Goal: Task Accomplishment & Management: Manage account settings

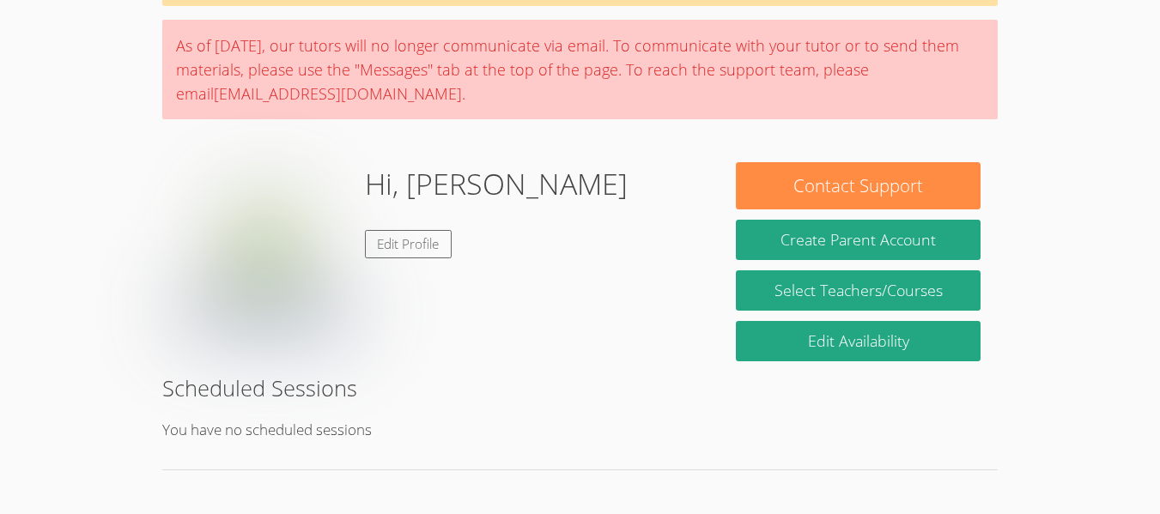
scroll to position [124, 0]
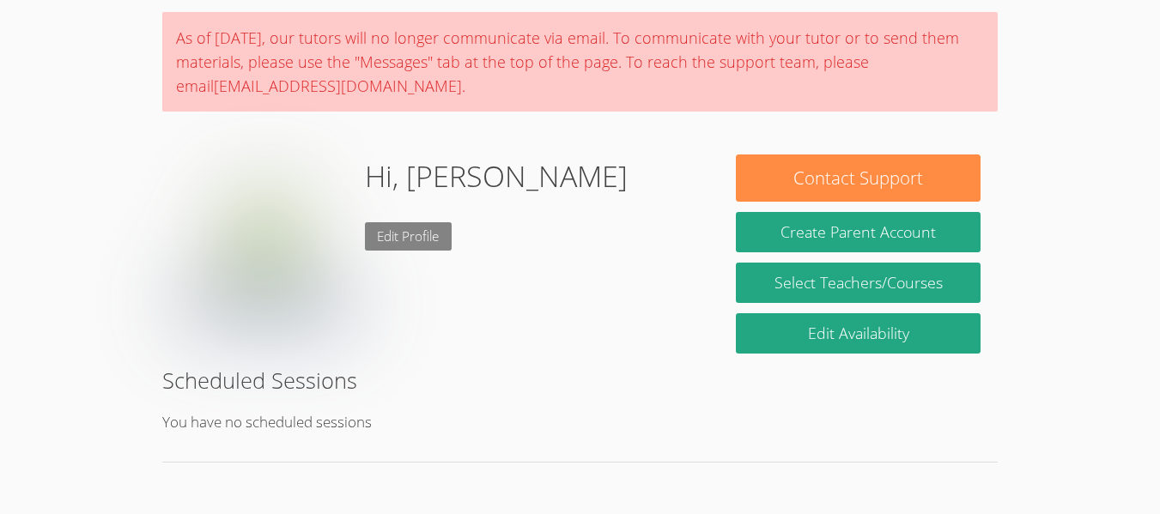
click at [383, 227] on link "Edit Profile" at bounding box center [409, 236] width 88 height 28
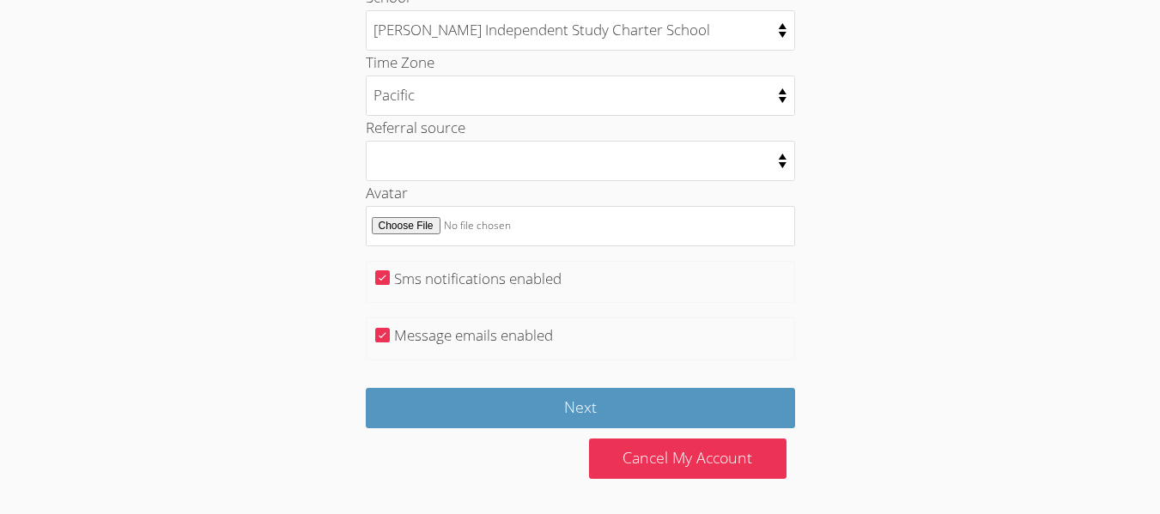
scroll to position [934, 0]
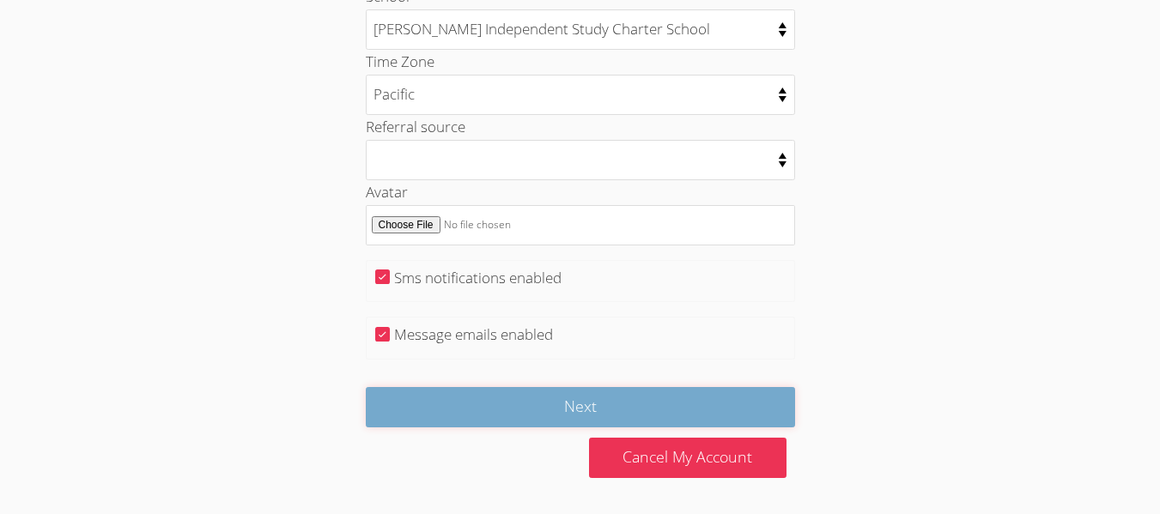
click at [585, 393] on input "Next" at bounding box center [580, 407] width 429 height 40
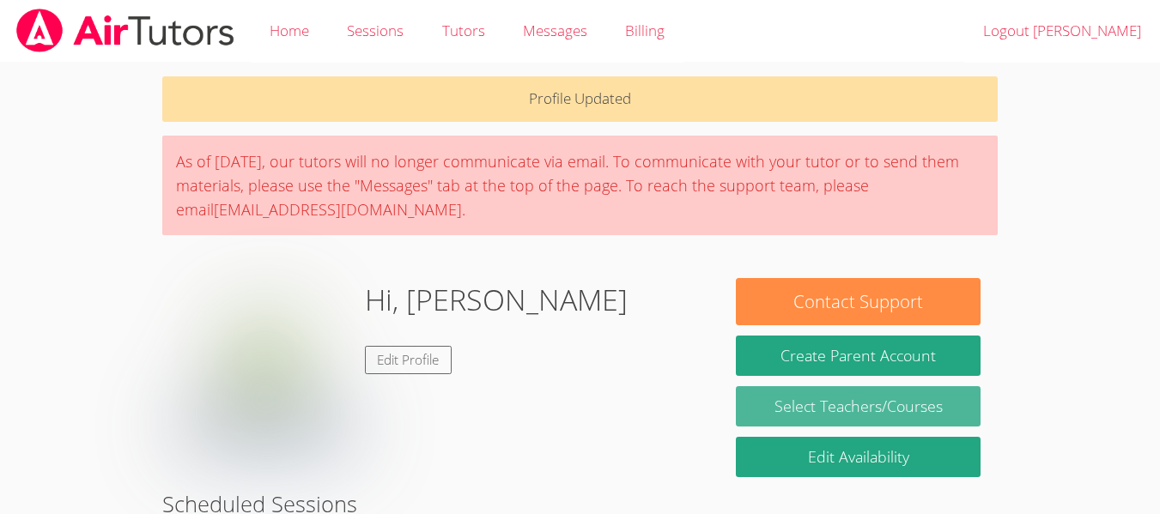
click at [870, 404] on link "Select Teachers/Courses" at bounding box center [858, 406] width 245 height 40
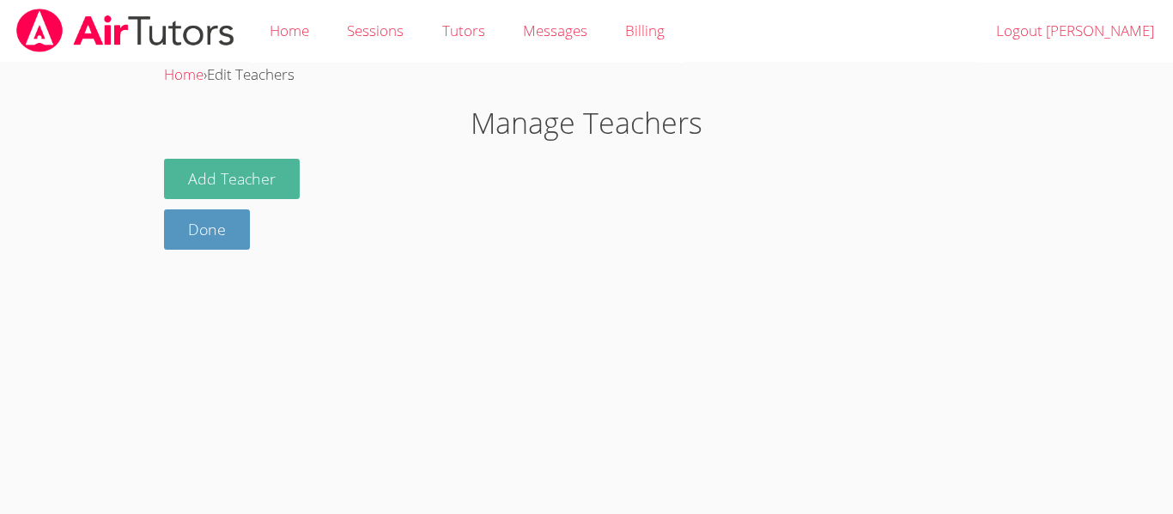
click at [270, 168] on button "Add Teacher" at bounding box center [232, 179] width 136 height 40
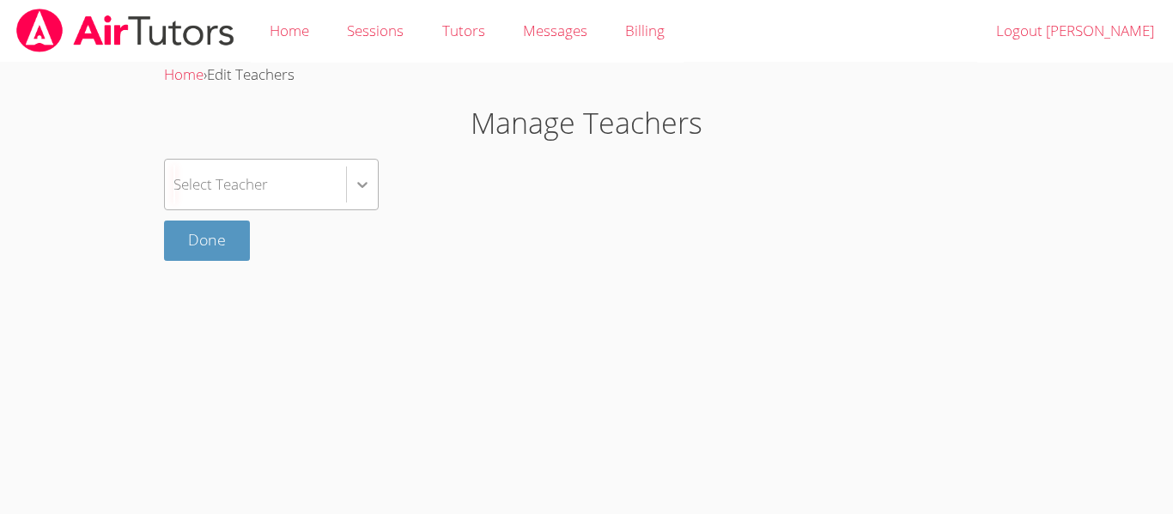
click at [362, 189] on icon at bounding box center [362, 184] width 17 height 17
click at [718, 397] on body "Home Sessions Tutors Messages Billing Logout [PERSON_NAME] Home › Edit Teachers…" at bounding box center [586, 257] width 1173 height 514
click at [362, 185] on icon at bounding box center [362, 185] width 10 height 6
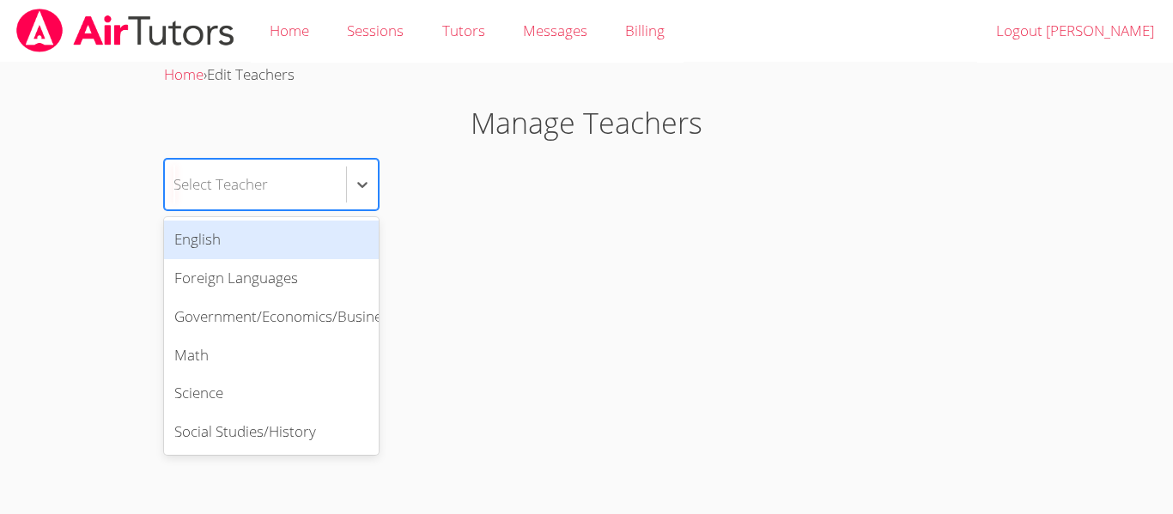
click at [192, 231] on div "English" at bounding box center [271, 240] width 215 height 39
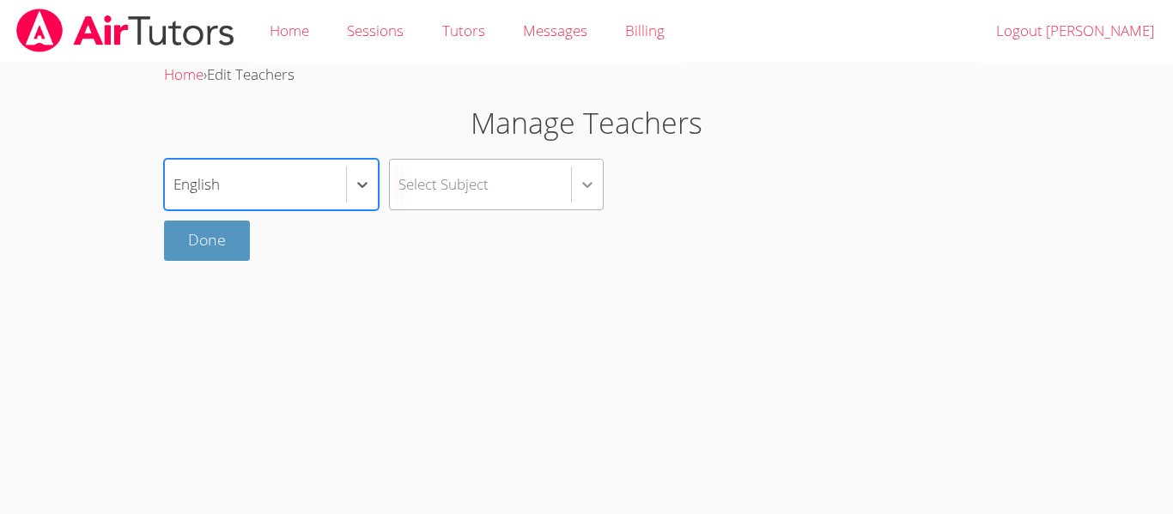
click at [596, 185] on icon at bounding box center [587, 184] width 17 height 17
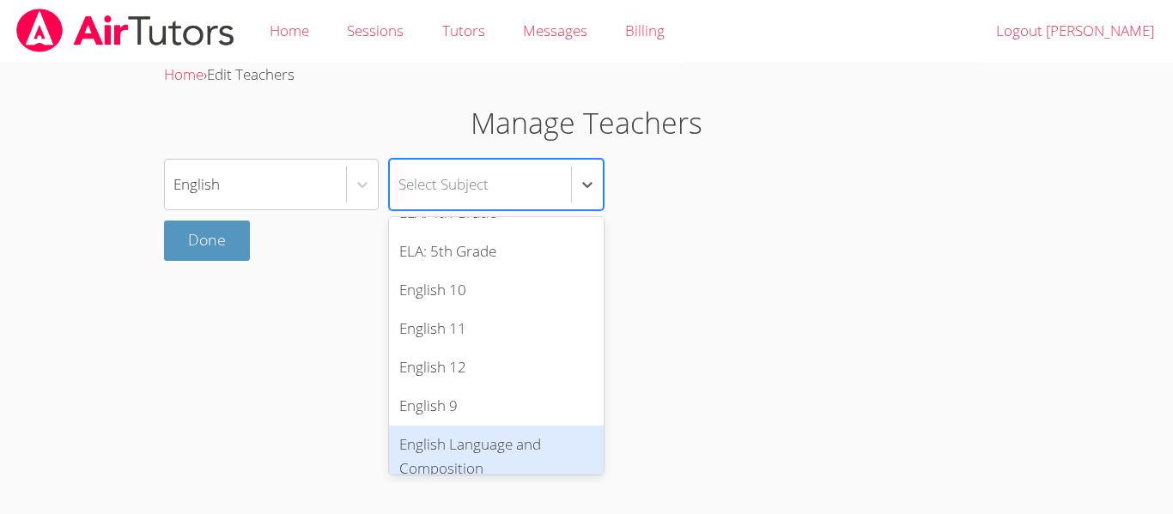
scroll to position [313, 0]
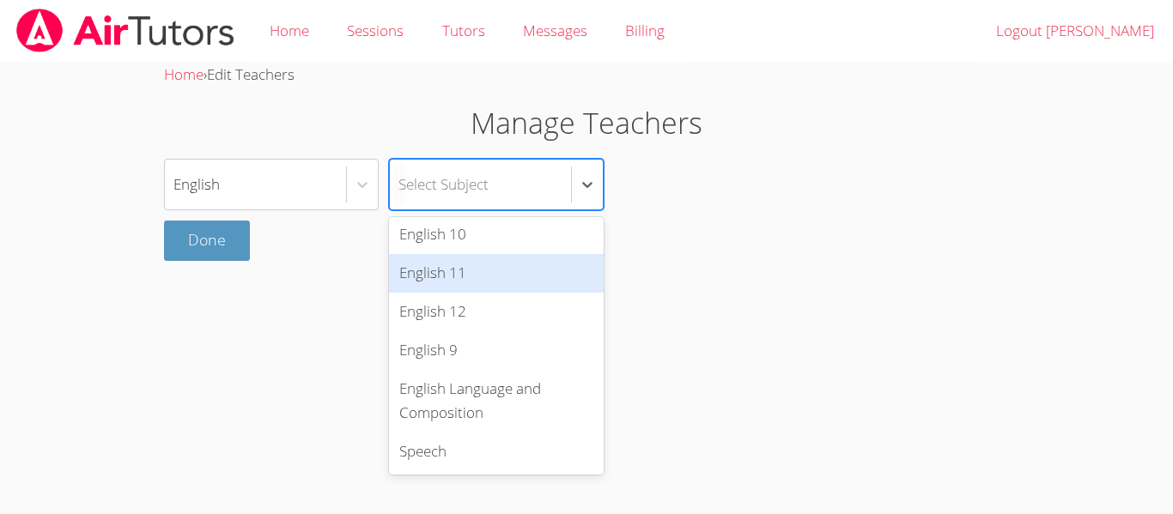
click at [486, 276] on div "English 11" at bounding box center [496, 273] width 215 height 39
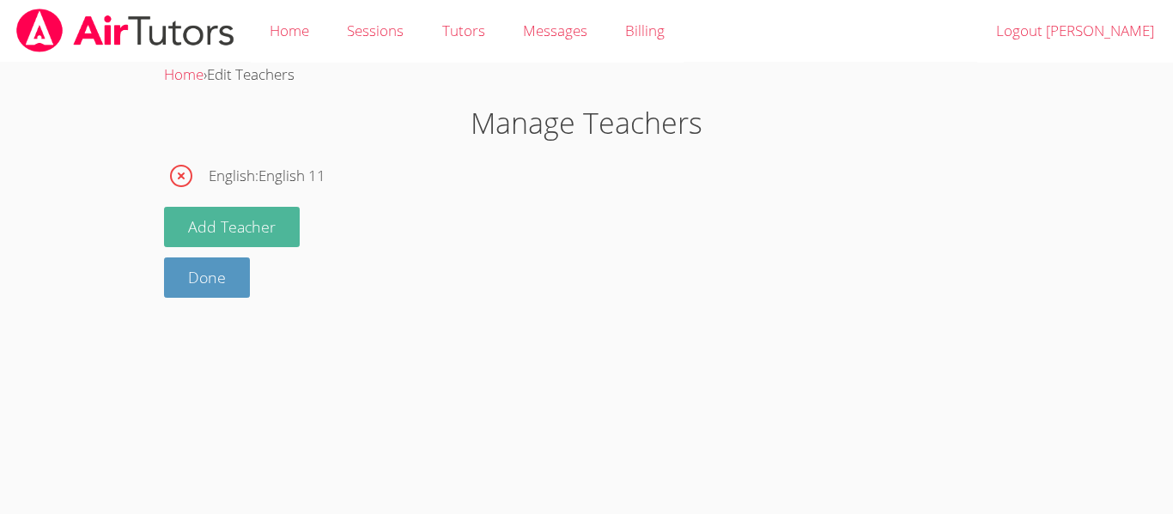
click at [264, 233] on button "Add Teacher" at bounding box center [232, 227] width 136 height 40
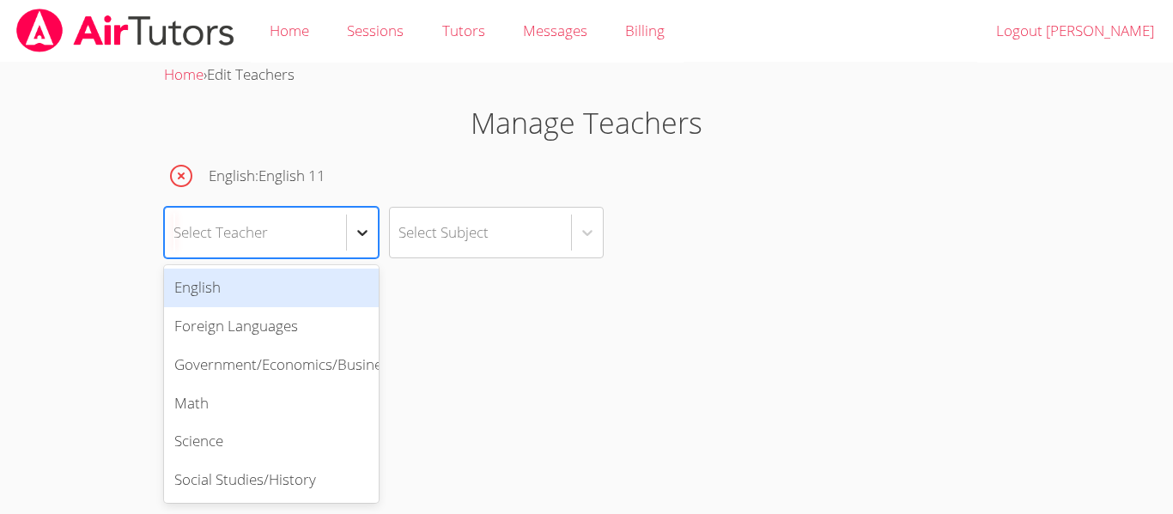
click at [374, 237] on div at bounding box center [362, 232] width 31 height 31
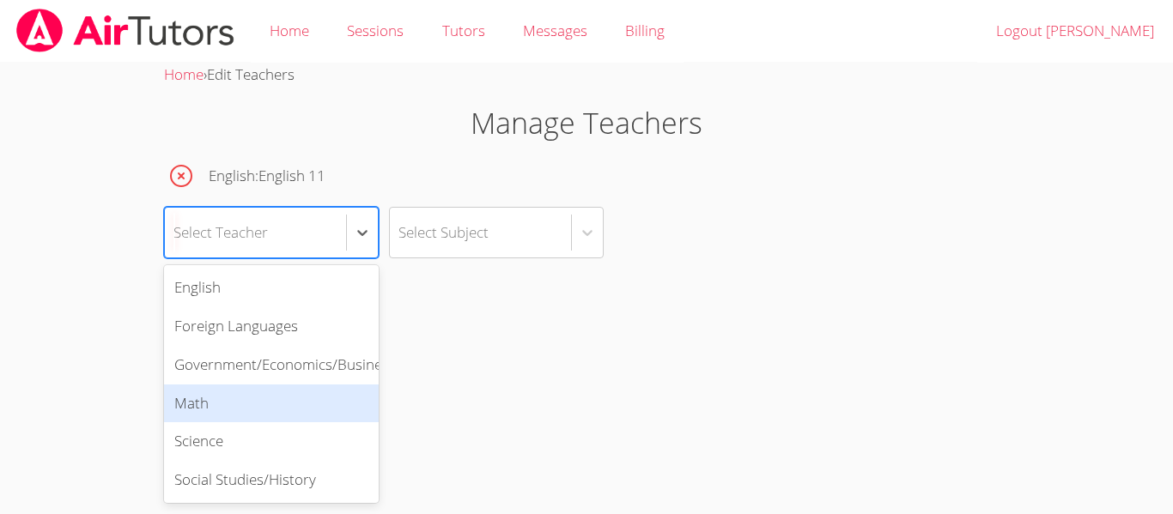
scroll to position [9, 0]
click at [234, 387] on div "Math" at bounding box center [271, 404] width 215 height 39
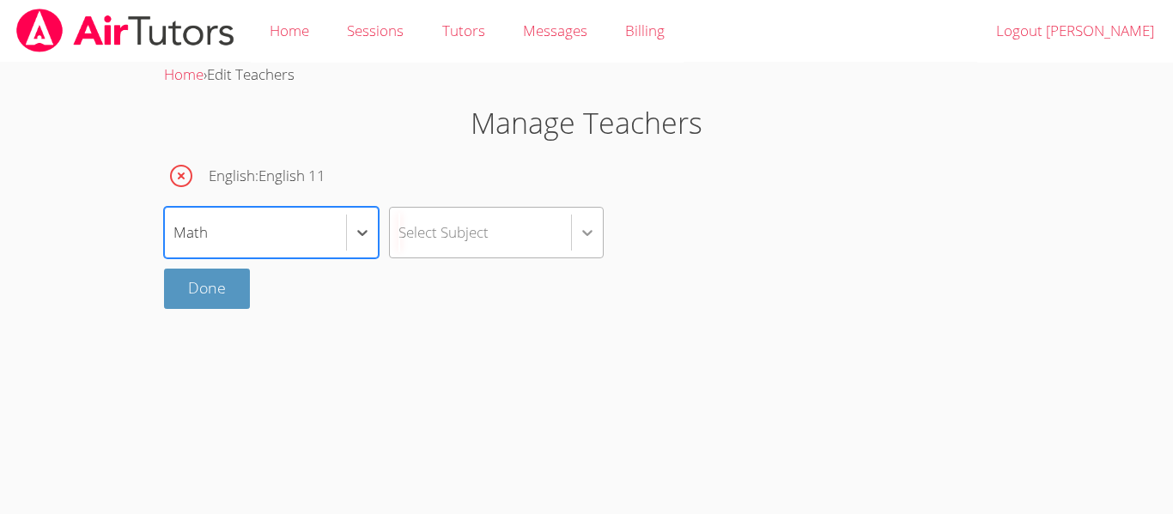
click at [585, 234] on icon at bounding box center [587, 232] width 17 height 17
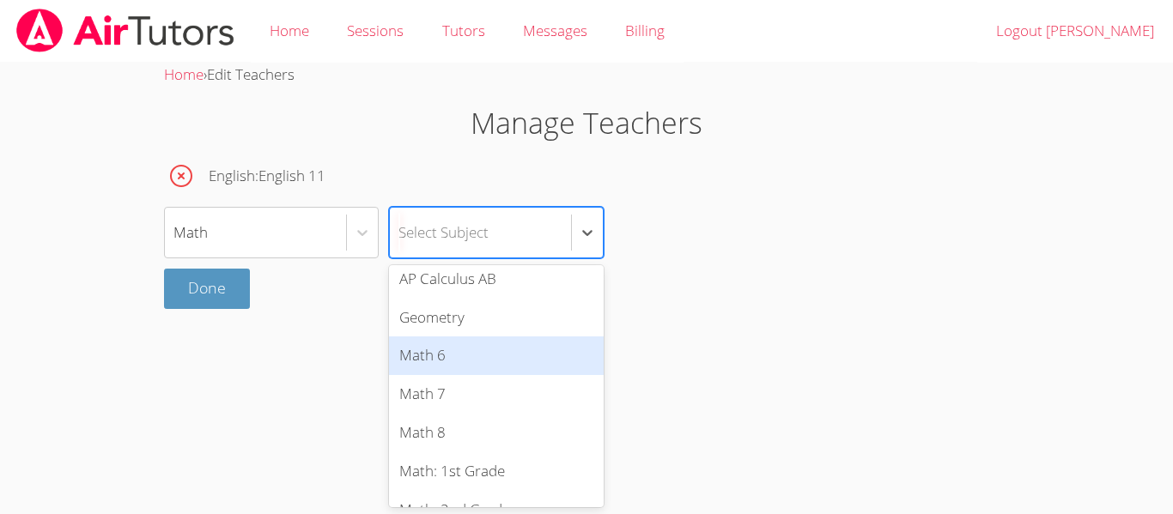
scroll to position [0, 0]
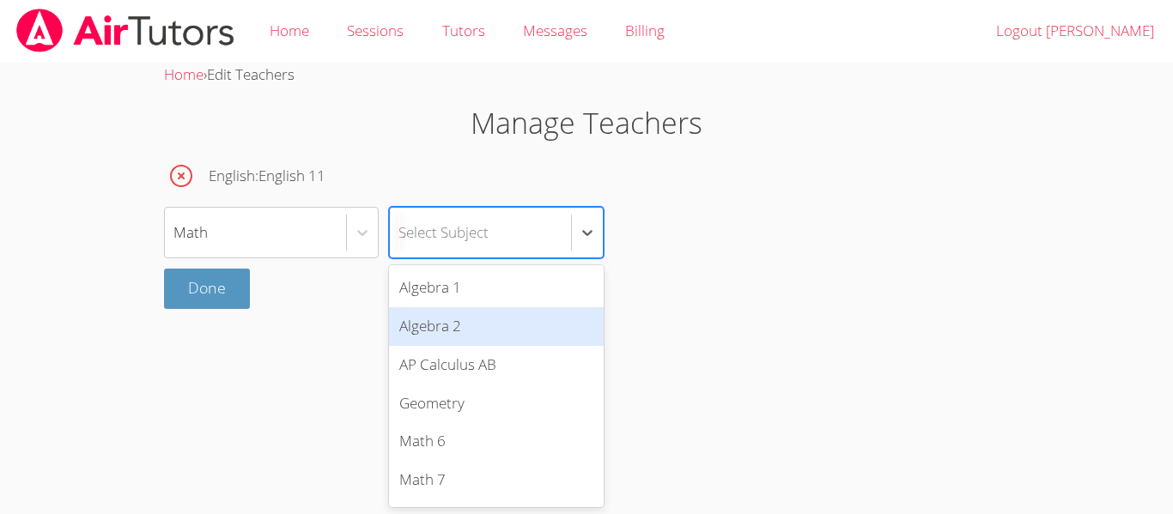
click at [467, 331] on div "Algebra 2" at bounding box center [496, 326] width 215 height 39
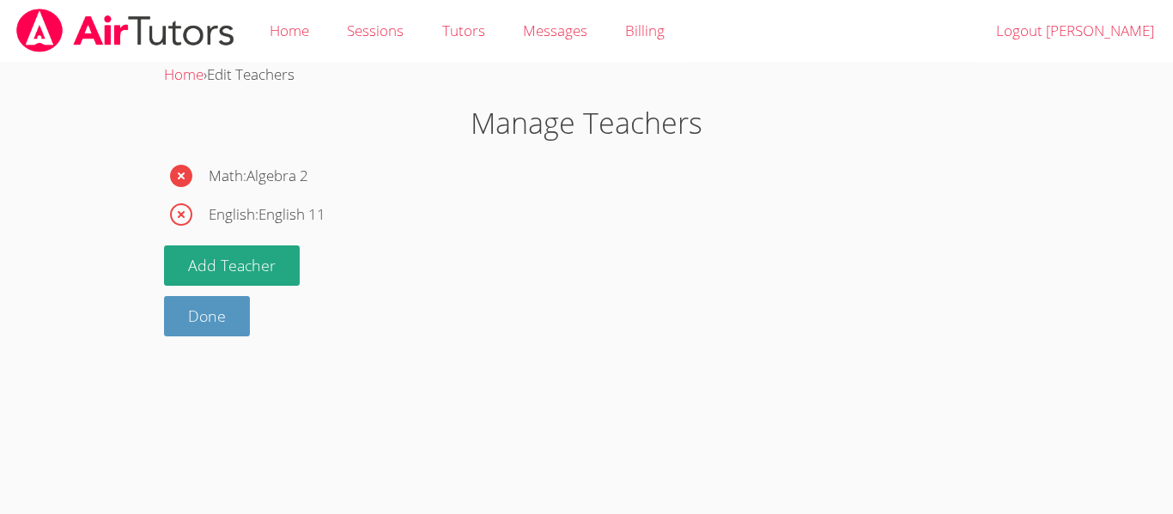
click at [196, 169] on button "button" at bounding box center [181, 176] width 34 height 34
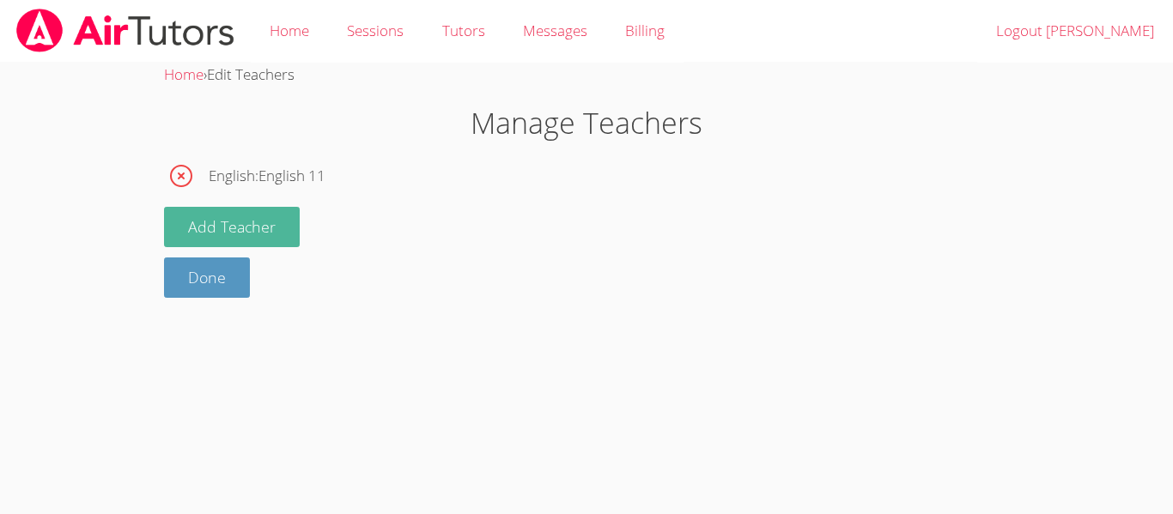
click at [239, 227] on button "Add Teacher" at bounding box center [232, 227] width 136 height 40
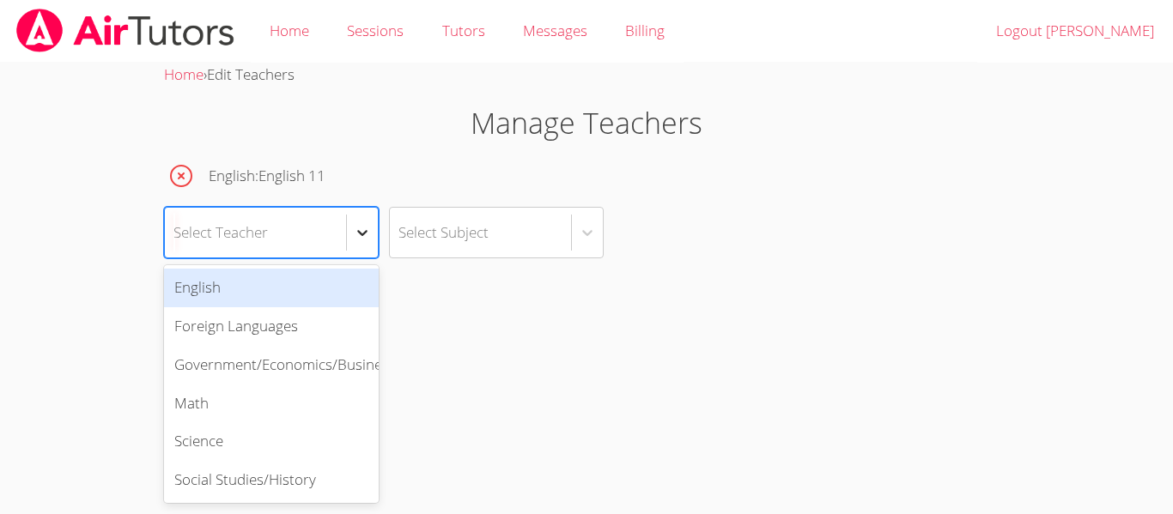
click at [362, 218] on div at bounding box center [362, 232] width 31 height 31
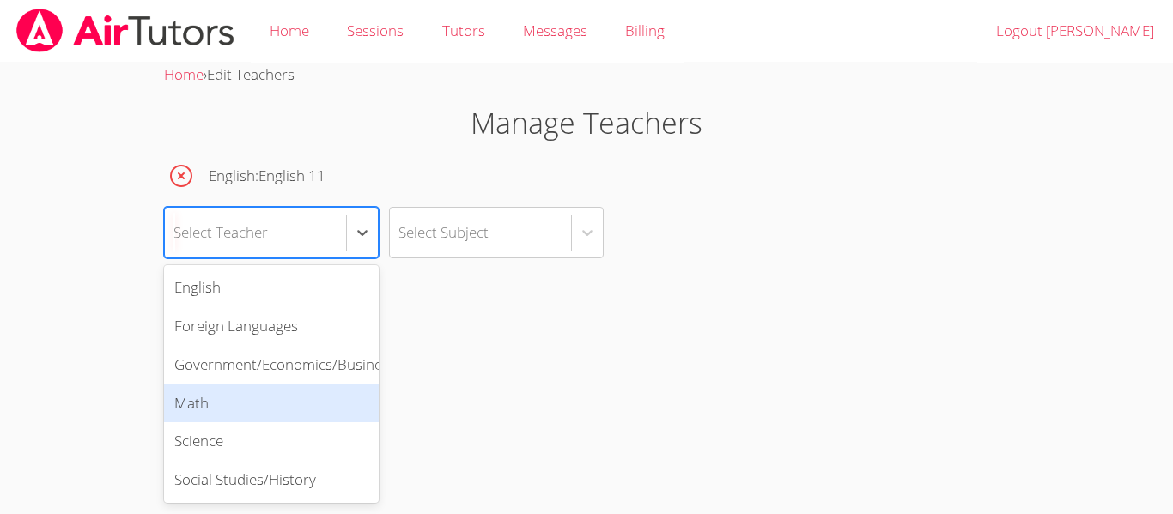
click at [233, 409] on div "Math" at bounding box center [271, 404] width 215 height 39
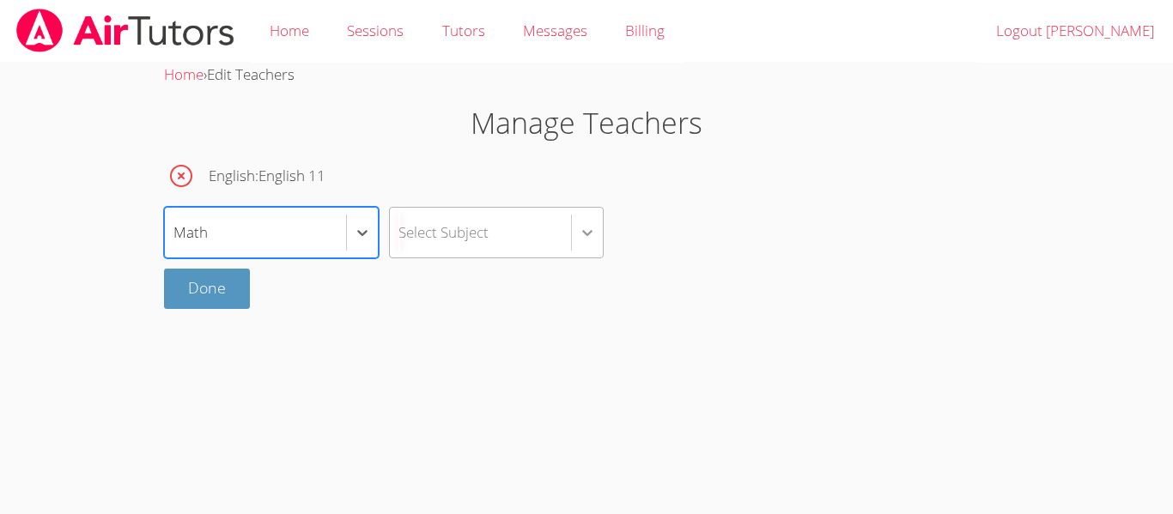
click at [587, 221] on div at bounding box center [587, 232] width 31 height 31
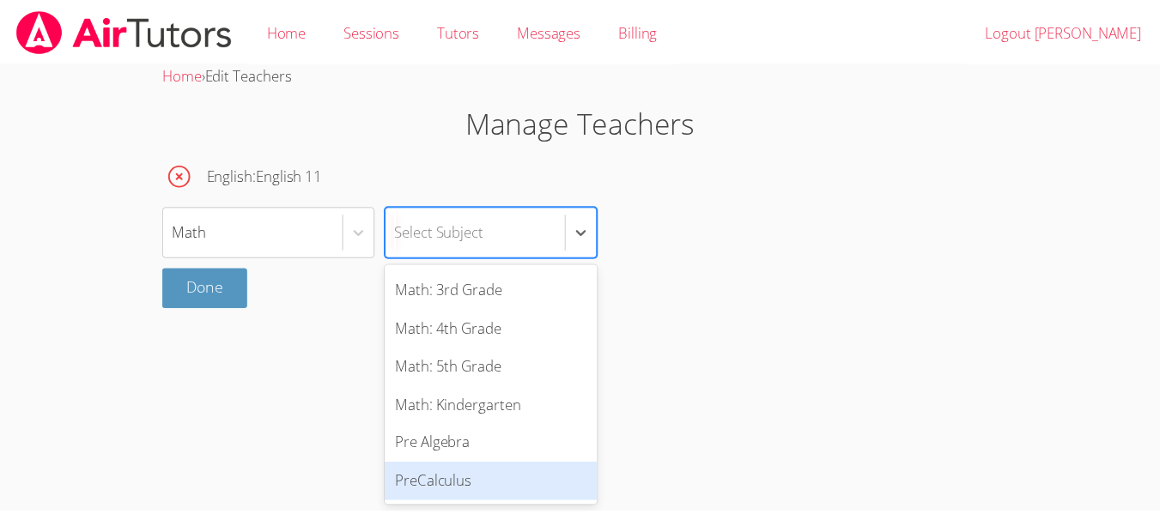
scroll to position [420, 0]
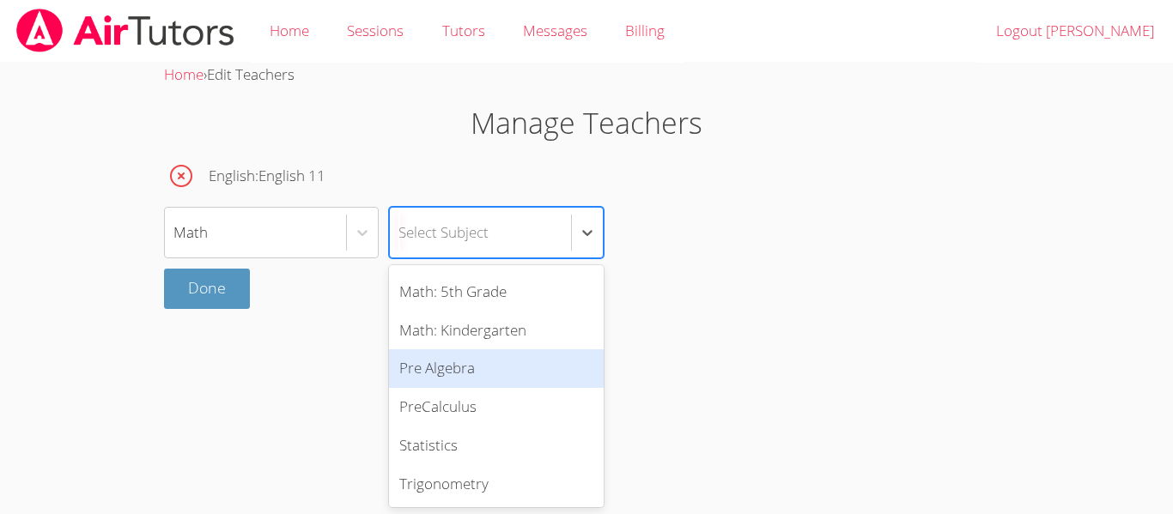
click at [446, 372] on div "Pre Algebra" at bounding box center [496, 368] width 215 height 39
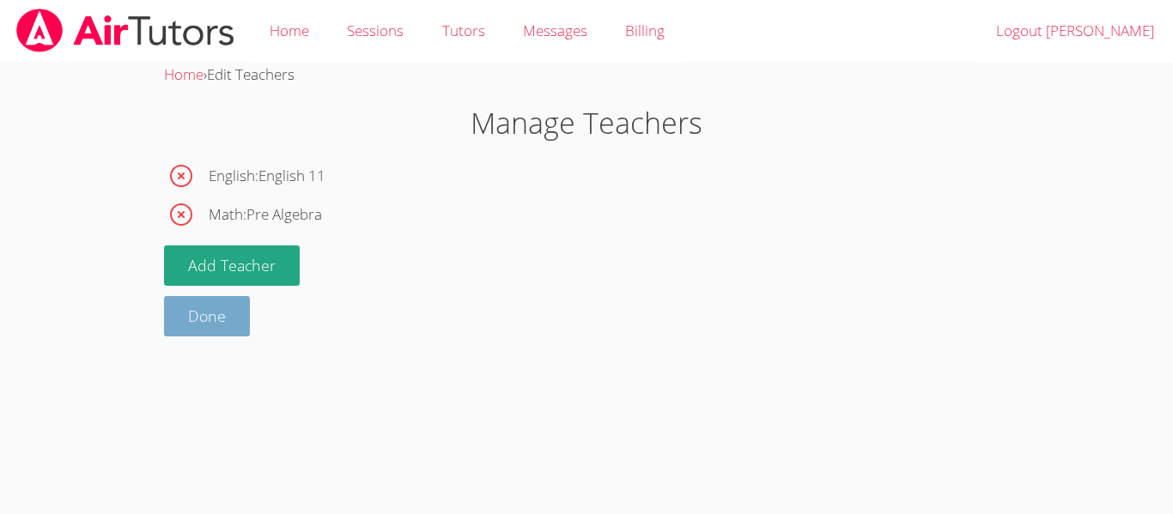
click at [210, 322] on link "Done" at bounding box center [207, 316] width 86 height 40
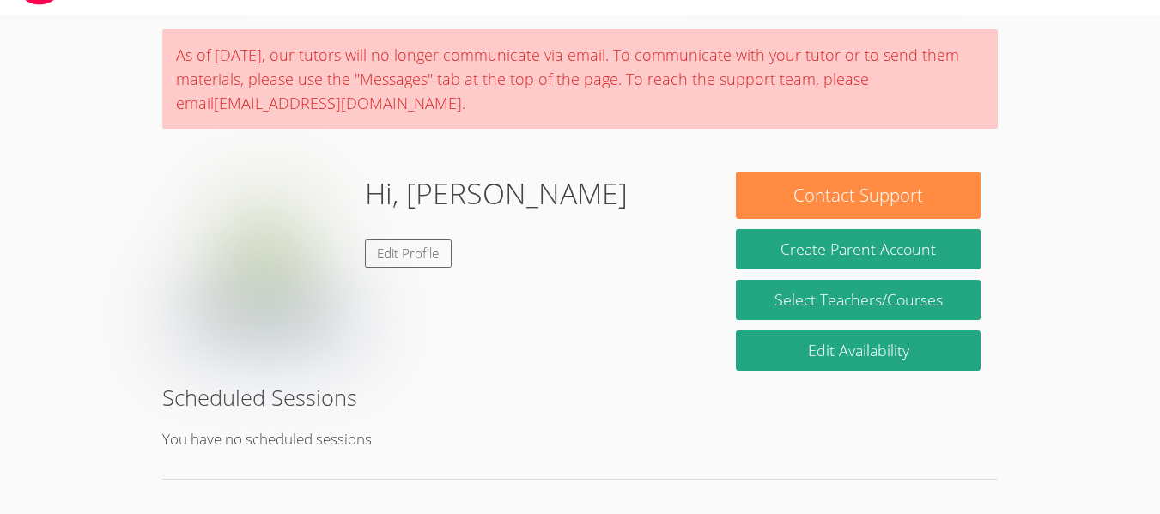
scroll to position [64, 0]
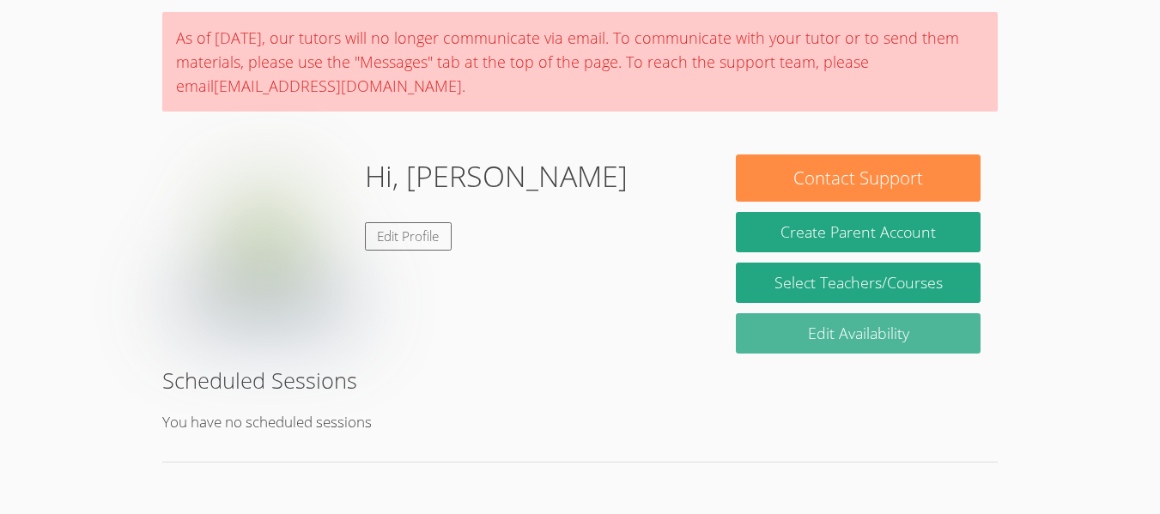
click at [814, 340] on link "Edit Availability" at bounding box center [858, 333] width 245 height 40
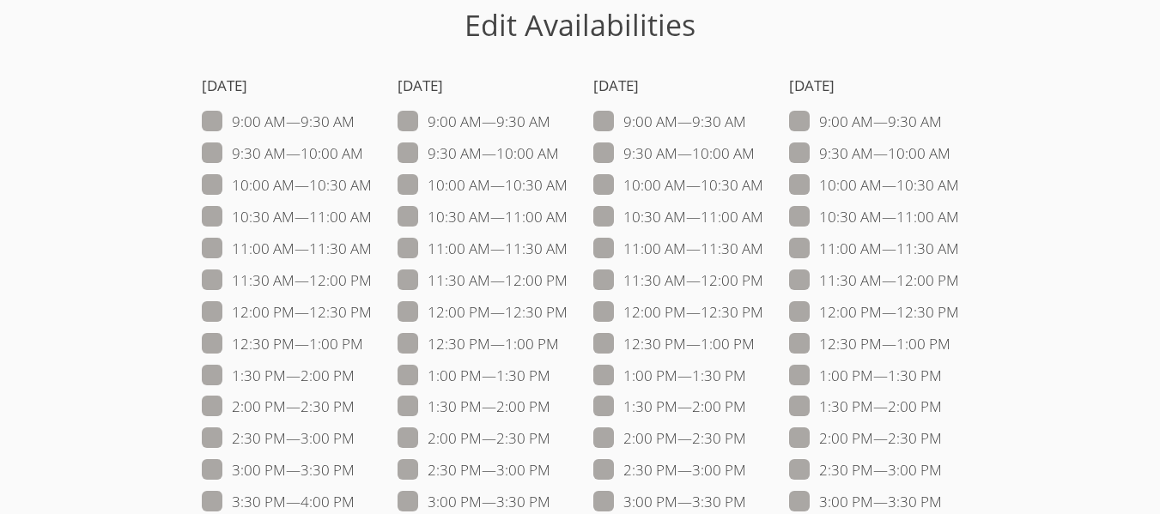
scroll to position [184, 0]
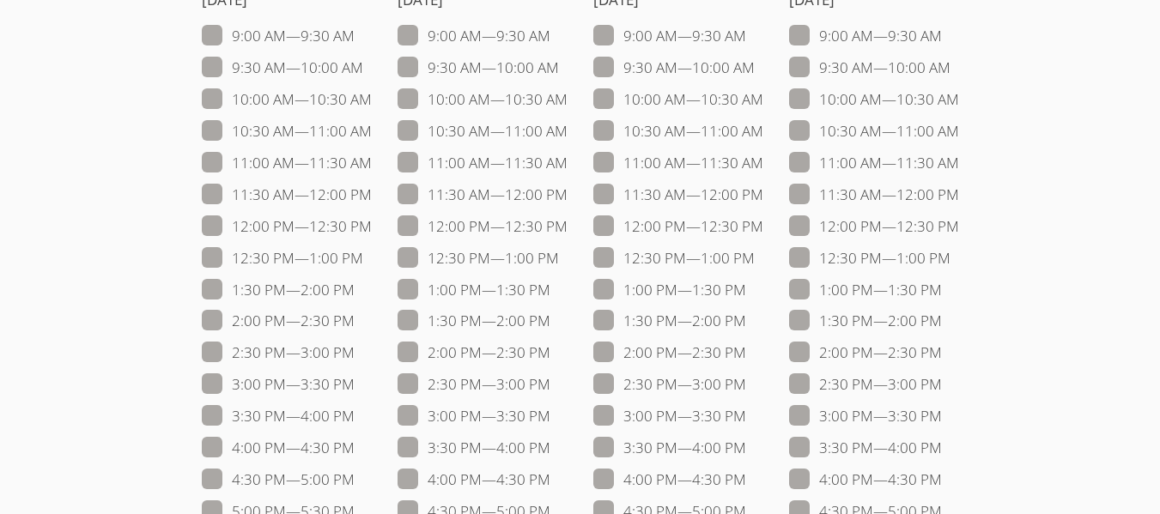
click at [210, 323] on label "2:00 PM — 2:30 PM" at bounding box center [278, 321] width 153 height 22
click at [355, 323] on input "2:00 PM — 2:30 PM" at bounding box center [362, 317] width 15 height 15
checkbox input "true"
click at [355, 347] on span at bounding box center [355, 353] width 0 height 20
click at [355, 347] on input "2:30 PM — 3:00 PM" at bounding box center [362, 349] width 15 height 15
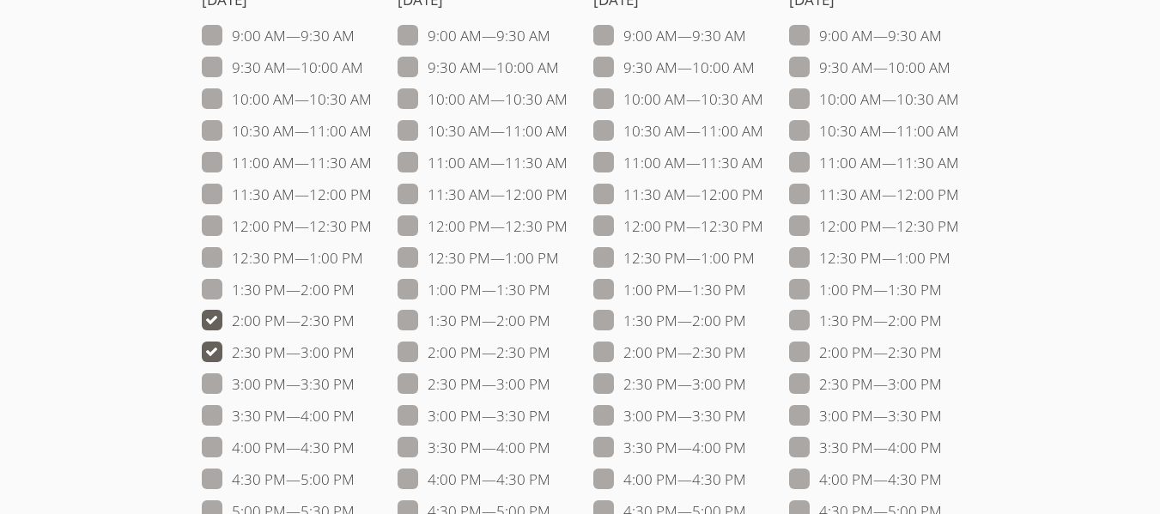
checkbox input "true"
click at [355, 379] on span at bounding box center [355, 384] width 0 height 20
click at [355, 379] on input "3:00 PM — 3:30 PM" at bounding box center [362, 380] width 15 height 15
checkbox input "true"
click at [550, 358] on span at bounding box center [550, 353] width 0 height 20
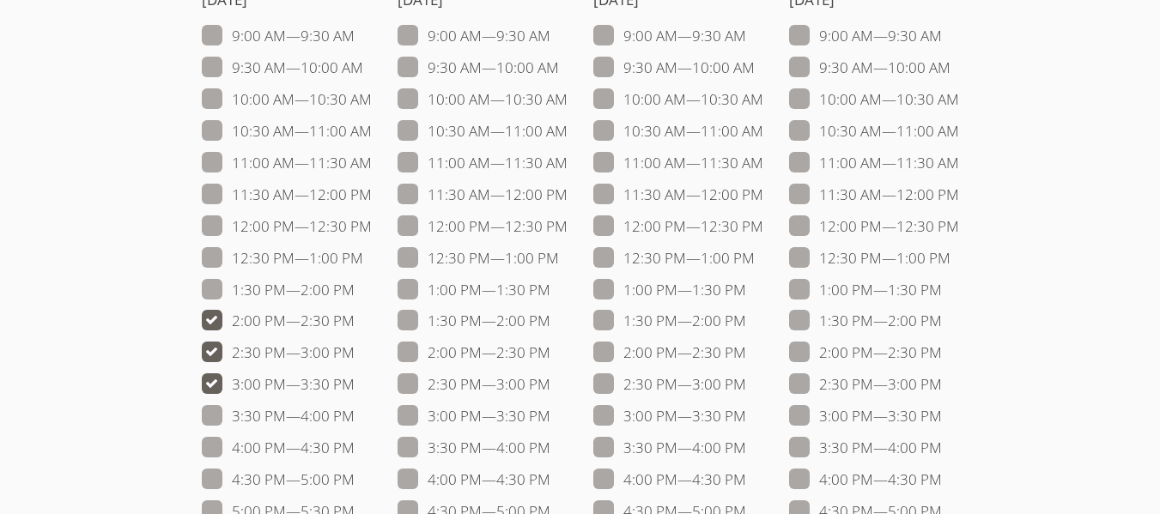
click at [550, 356] on input "2:00 PM — 2:30 PM" at bounding box center [557, 349] width 15 height 15
checkbox input "true"
click at [550, 379] on span at bounding box center [550, 384] width 0 height 20
click at [550, 379] on input "2:30 PM — 3:00 PM" at bounding box center [557, 380] width 15 height 15
checkbox input "true"
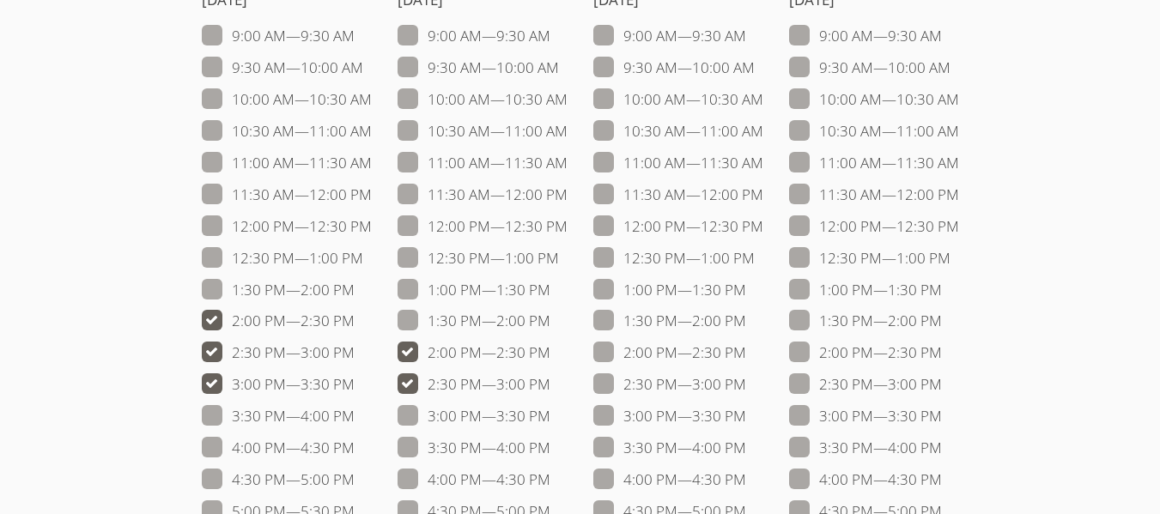
click at [355, 319] on span at bounding box center [355, 321] width 0 height 20
click at [355, 319] on input "2:00 PM — 2:30 PM" at bounding box center [362, 317] width 15 height 15
checkbox input "false"
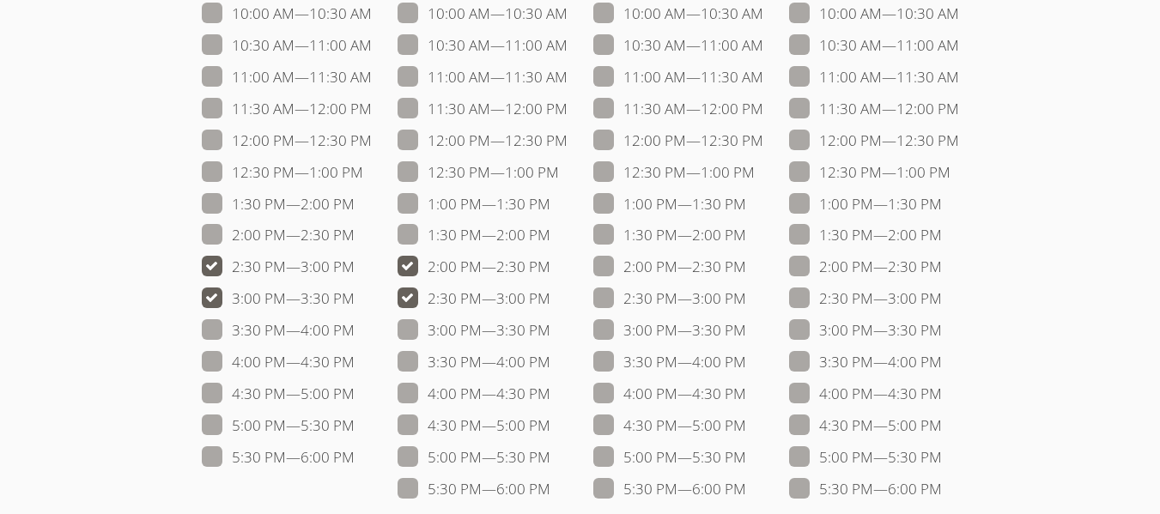
click at [550, 269] on span at bounding box center [550, 267] width 0 height 20
click at [550, 269] on input "2:00 PM — 2:30 PM" at bounding box center [557, 263] width 15 height 15
checkbox input "false"
drag, startPoint x: 271, startPoint y: 259, endPoint x: 321, endPoint y: 258, distance: 49.8
click at [272, 259] on label "2:30 PM — 3:00 PM" at bounding box center [278, 267] width 153 height 22
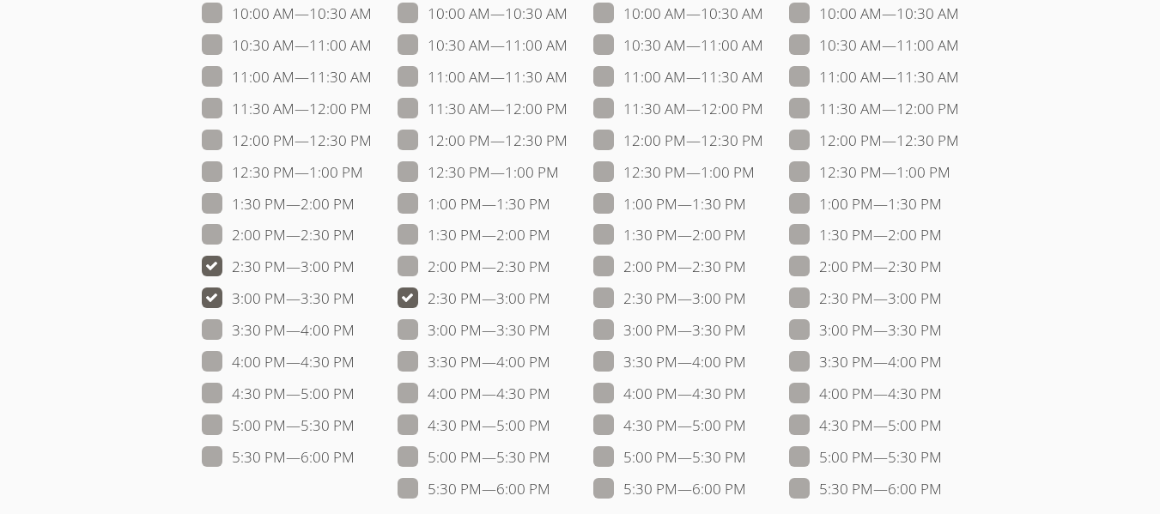
click at [355, 259] on input "2:30 PM — 3:00 PM" at bounding box center [362, 263] width 15 height 15
checkbox input "false"
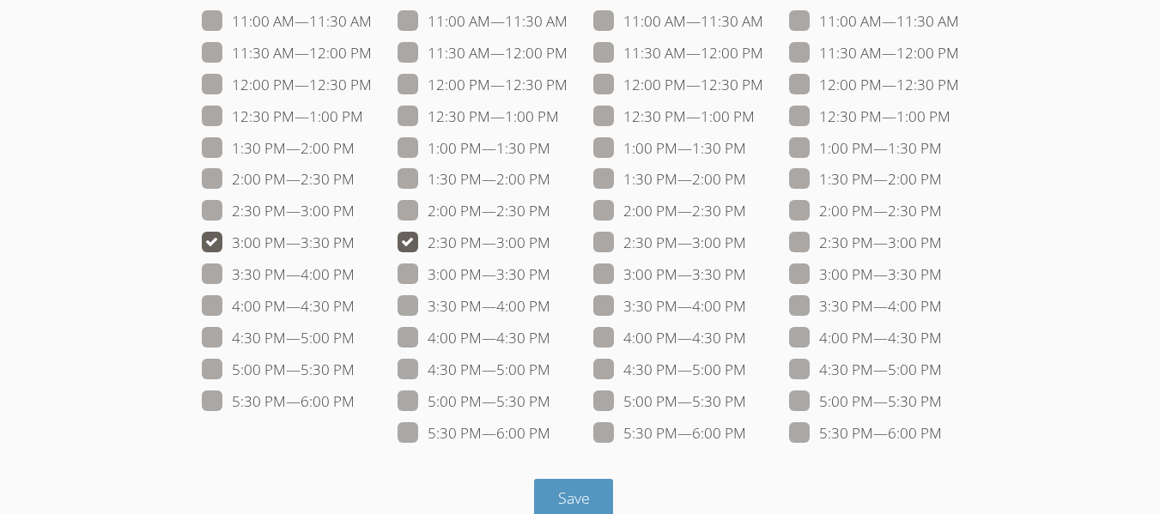
scroll to position [355, 0]
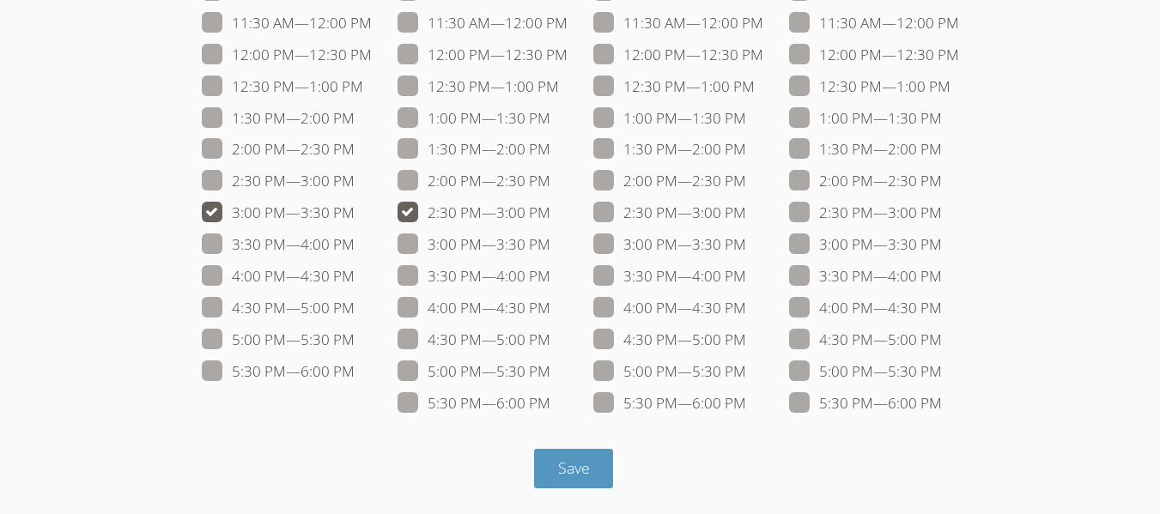
click at [746, 272] on span at bounding box center [746, 276] width 0 height 20
click at [746, 272] on input "3:30 PM — 4:00 PM" at bounding box center [753, 272] width 15 height 15
checkbox input "true"
click at [942, 274] on span at bounding box center [942, 276] width 0 height 20
click at [942, 274] on input "3:30 PM — 4:00 PM" at bounding box center [949, 272] width 15 height 15
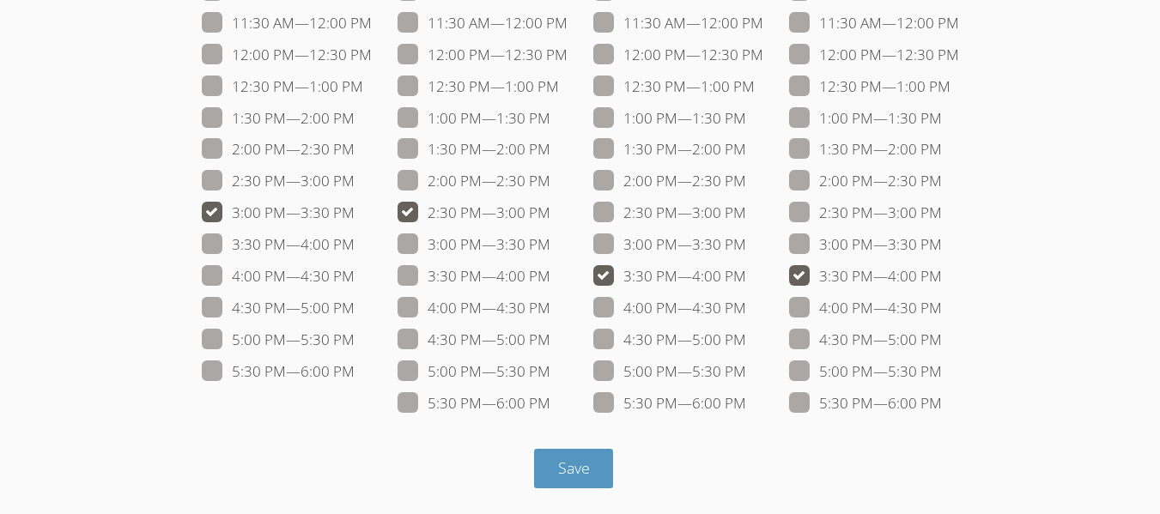
click at [942, 271] on span at bounding box center [942, 276] width 0 height 20
click at [942, 271] on input "3:30 PM — 4:00 PM" at bounding box center [949, 272] width 15 height 15
click at [942, 283] on span at bounding box center [942, 276] width 0 height 20
click at [942, 280] on input "3:30 PM — 4:00 PM" at bounding box center [949, 272] width 15 height 15
checkbox input "true"
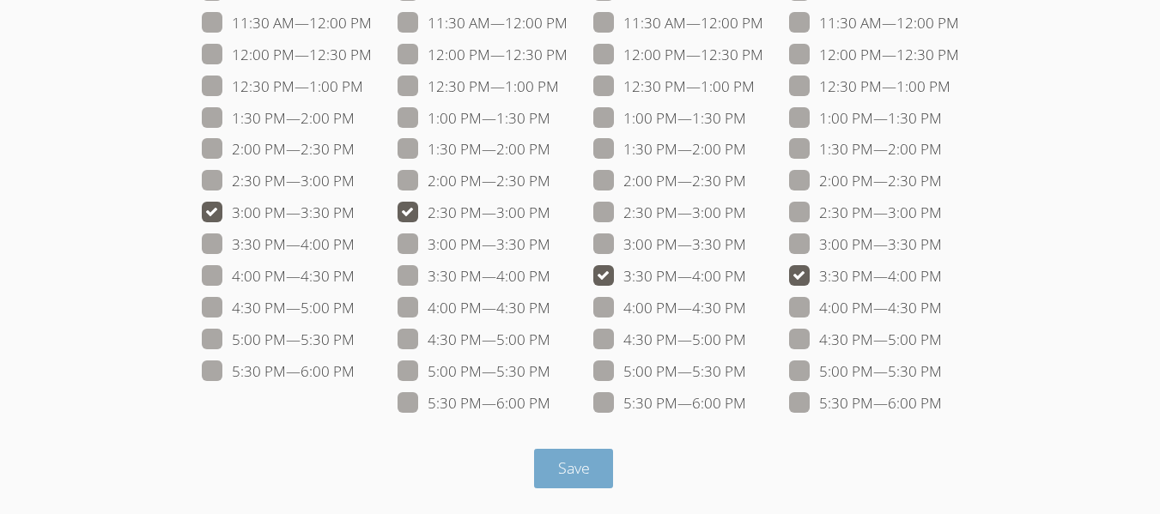
click at [578, 470] on span "Save" at bounding box center [574, 468] width 32 height 21
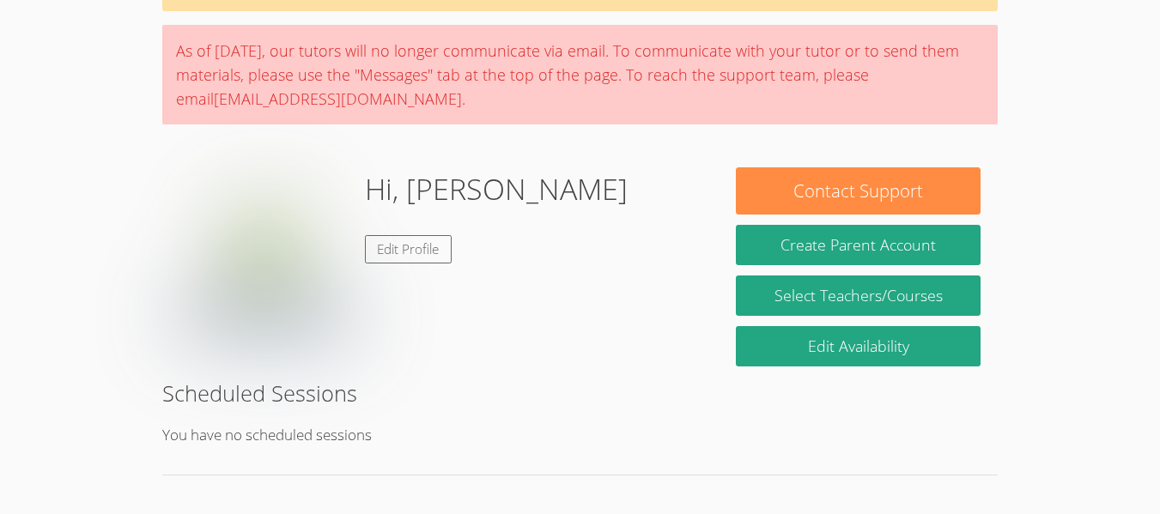
scroll to position [124, 0]
